Goal: Information Seeking & Learning: Learn about a topic

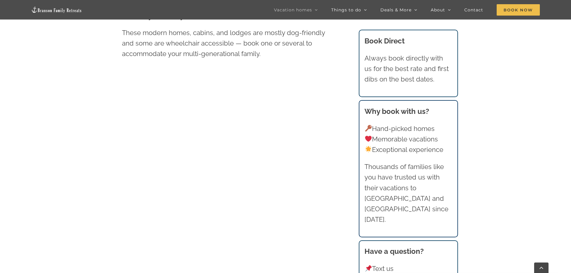
scroll to position [360, 0]
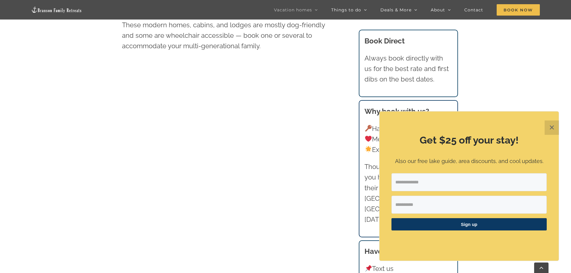
click at [550, 119] on div "Get $25 off your stay! Also our free lake guide, area discounts, and cool updat…" at bounding box center [469, 186] width 179 height 149
click at [548, 125] on button "✕" at bounding box center [552, 128] width 14 height 14
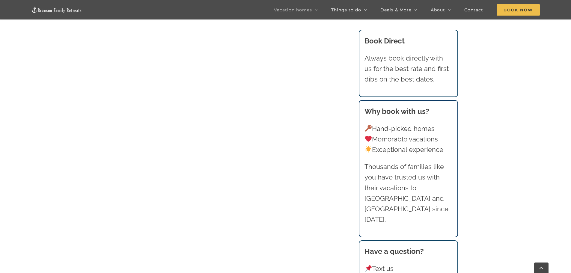
scroll to position [510, 0]
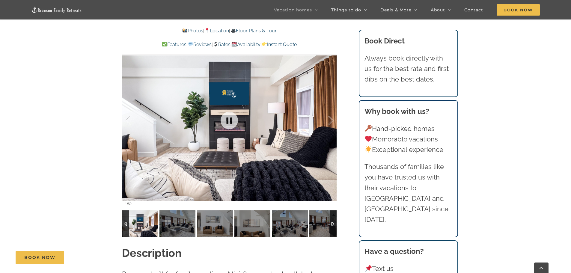
scroll to position [510, 0]
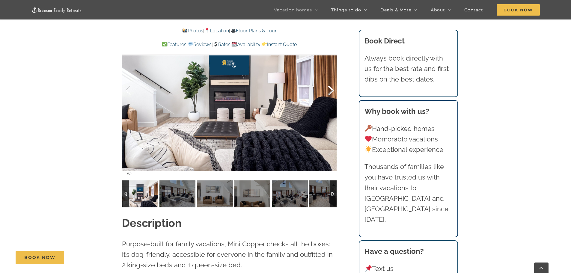
click at [330, 90] on div at bounding box center [324, 90] width 19 height 37
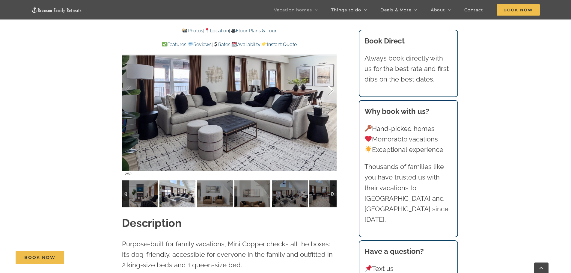
click at [330, 90] on div at bounding box center [324, 90] width 19 height 37
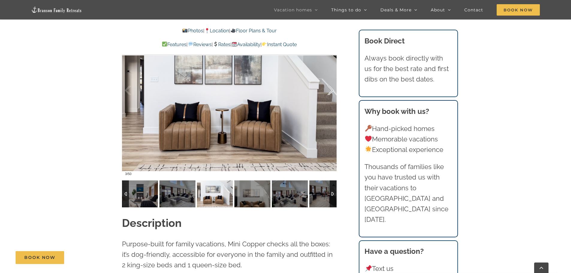
click at [330, 90] on div at bounding box center [324, 90] width 19 height 37
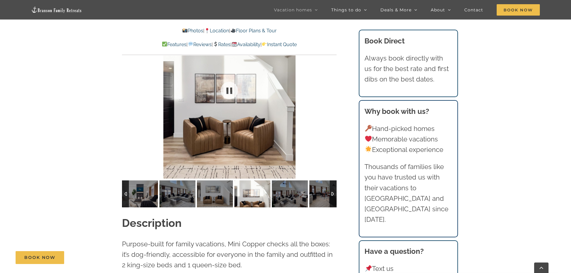
click at [330, 90] on div at bounding box center [229, 90] width 215 height 176
click at [330, 90] on div at bounding box center [324, 90] width 19 height 37
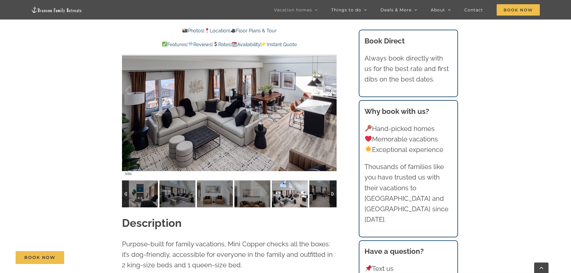
click at [330, 90] on div at bounding box center [324, 90] width 19 height 37
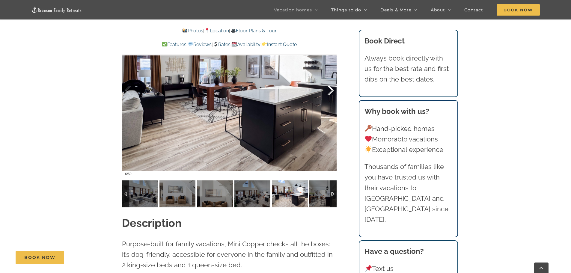
click at [330, 90] on div at bounding box center [324, 90] width 19 height 37
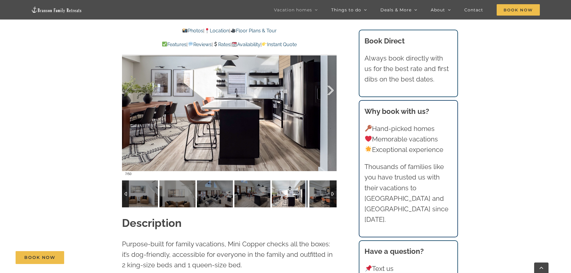
click at [330, 90] on div at bounding box center [324, 90] width 19 height 37
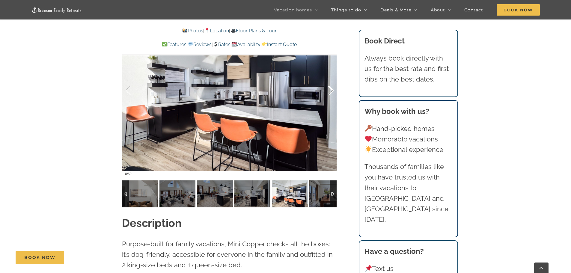
click at [330, 90] on div at bounding box center [324, 90] width 19 height 37
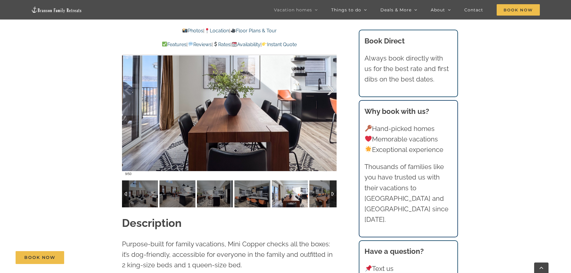
click at [330, 90] on div at bounding box center [324, 90] width 19 height 37
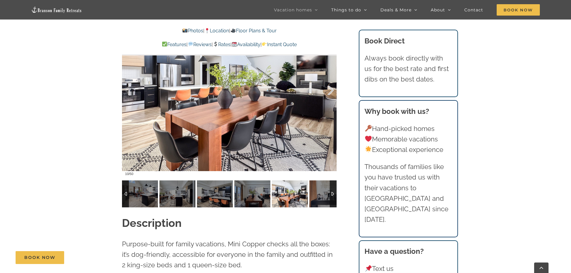
click at [330, 90] on div at bounding box center [324, 90] width 19 height 37
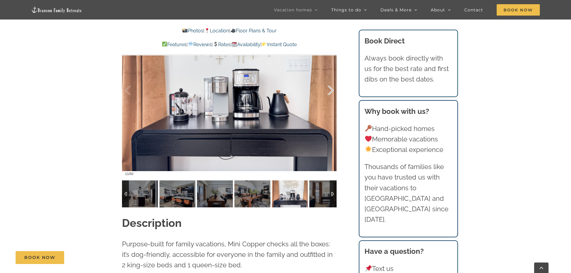
click at [330, 90] on div at bounding box center [324, 90] width 19 height 37
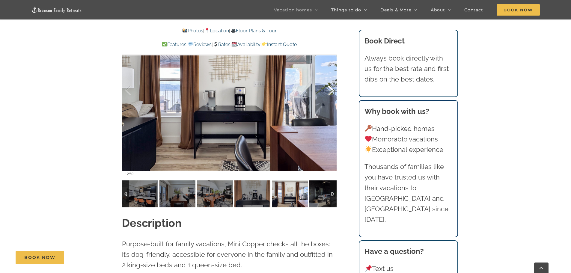
click at [330, 90] on div at bounding box center [324, 90] width 19 height 37
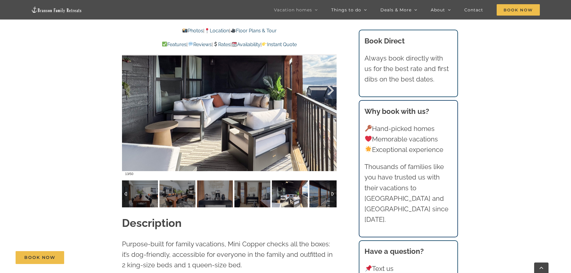
click at [330, 90] on div at bounding box center [324, 90] width 19 height 37
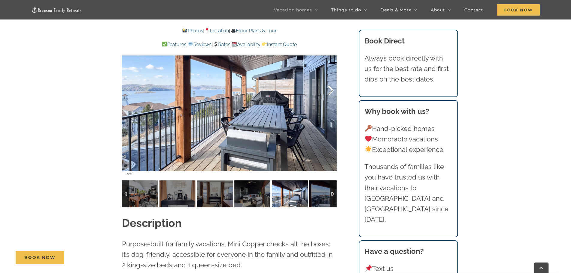
click at [330, 90] on div at bounding box center [324, 90] width 19 height 37
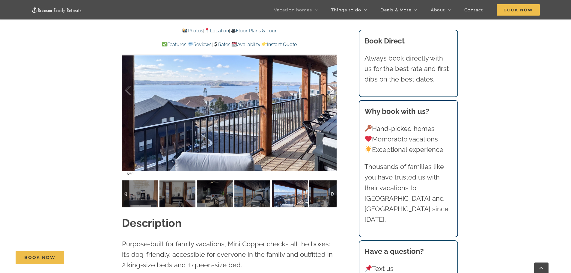
click at [330, 90] on div at bounding box center [324, 90] width 19 height 37
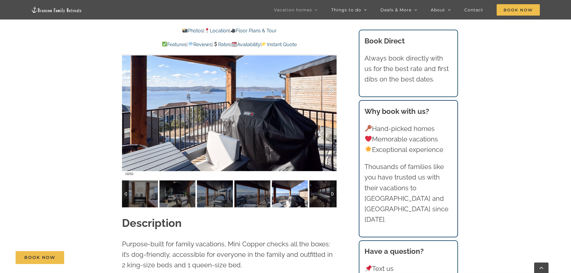
click at [330, 90] on div at bounding box center [324, 90] width 19 height 37
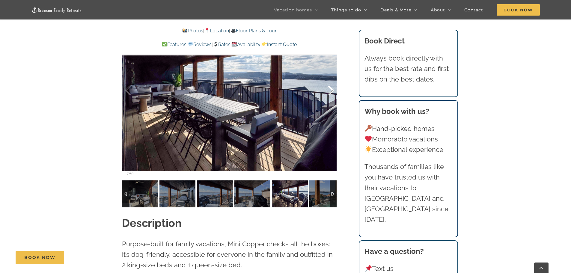
click at [330, 90] on div at bounding box center [324, 90] width 19 height 37
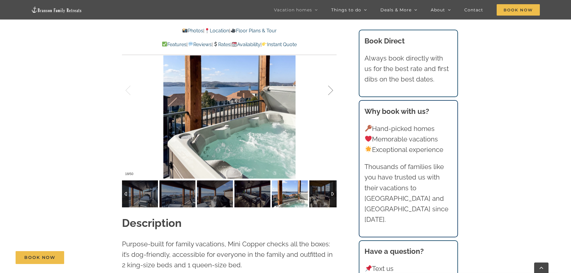
click at [330, 90] on div at bounding box center [324, 90] width 19 height 37
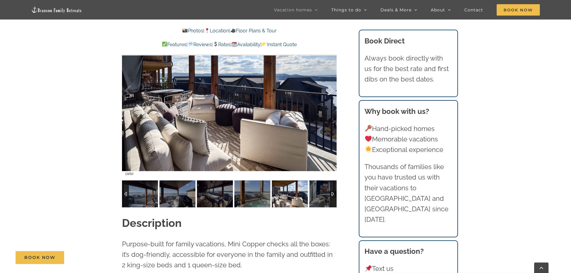
click at [330, 90] on div at bounding box center [324, 90] width 19 height 37
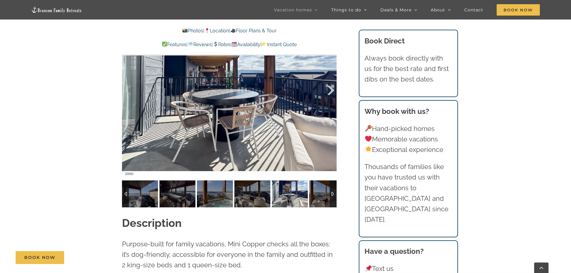
click at [330, 90] on div at bounding box center [324, 90] width 19 height 37
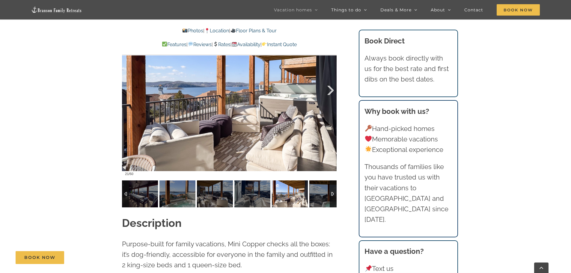
click at [330, 90] on div at bounding box center [324, 90] width 19 height 37
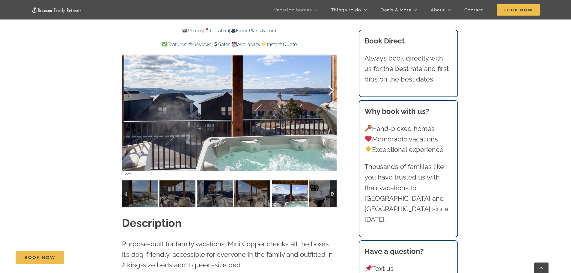
click at [330, 90] on div at bounding box center [324, 90] width 19 height 37
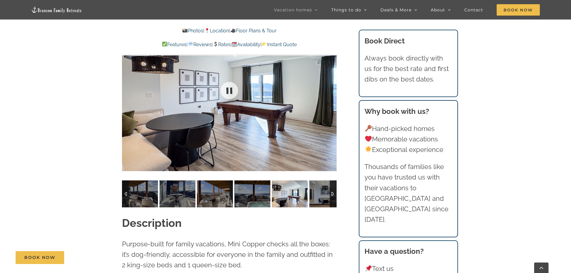
click at [330, 90] on div at bounding box center [229, 90] width 215 height 176
click at [332, 89] on div at bounding box center [324, 90] width 19 height 37
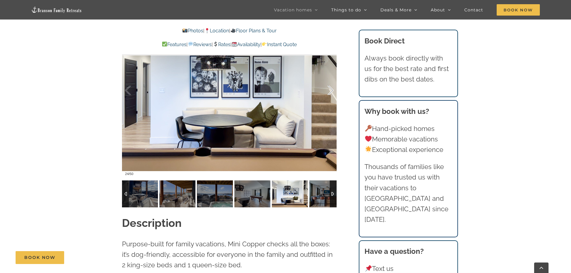
click at [332, 89] on div at bounding box center [324, 90] width 19 height 37
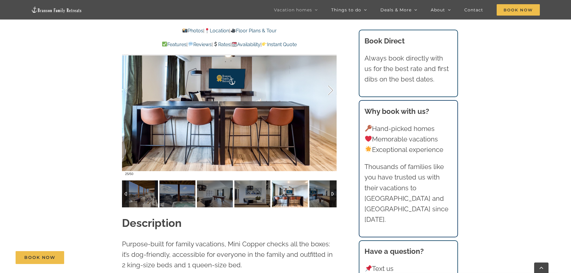
click at [332, 89] on div at bounding box center [324, 90] width 19 height 37
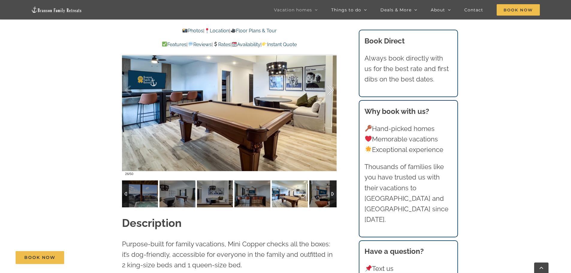
click at [332, 89] on div at bounding box center [324, 90] width 19 height 37
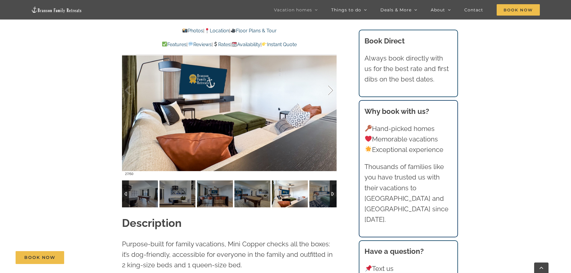
click at [332, 89] on div at bounding box center [324, 90] width 19 height 37
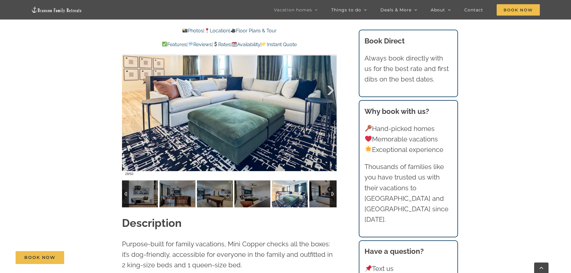
click at [332, 89] on div at bounding box center [324, 90] width 19 height 37
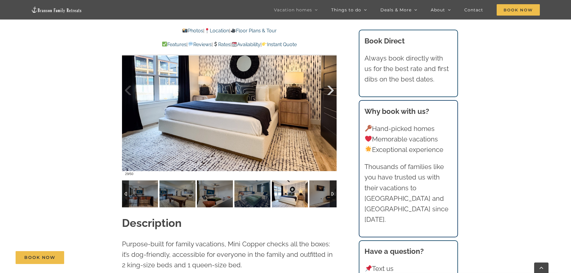
click at [332, 89] on div at bounding box center [324, 90] width 19 height 37
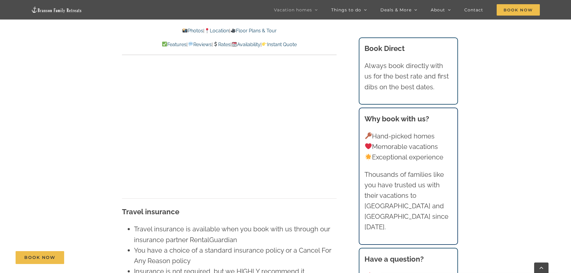
scroll to position [3840, 0]
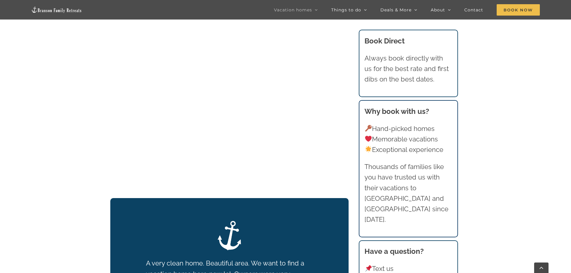
scroll to position [840, 0]
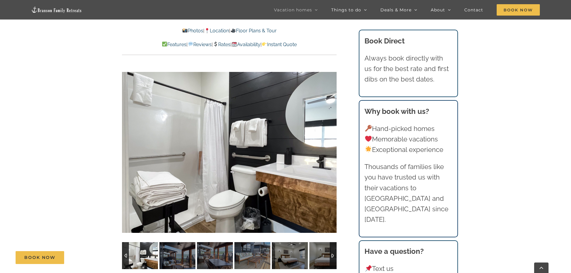
scroll to position [420, 0]
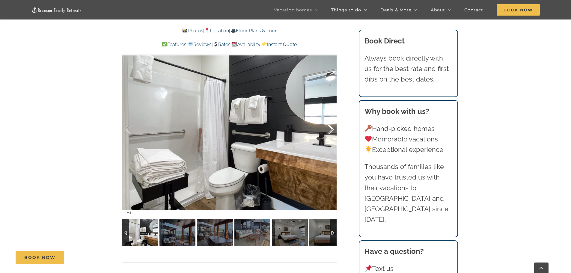
click at [332, 129] on div at bounding box center [324, 129] width 19 height 37
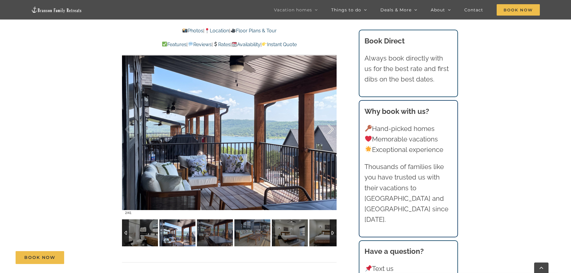
click at [332, 129] on div at bounding box center [324, 129] width 19 height 37
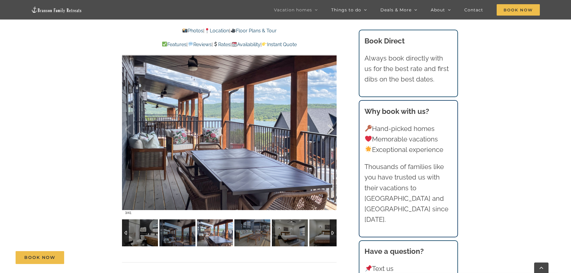
click at [332, 129] on div at bounding box center [324, 129] width 19 height 37
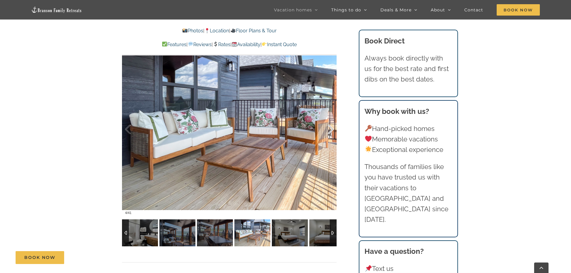
click at [332, 129] on div at bounding box center [324, 129] width 19 height 37
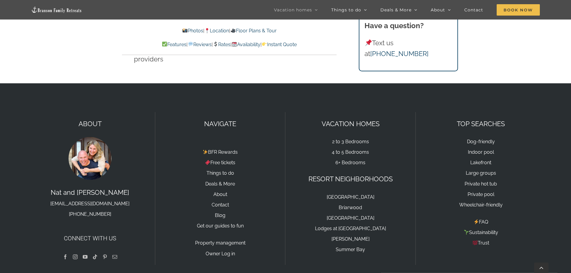
scroll to position [3935, 0]
